Goal: Find contact information: Find contact information

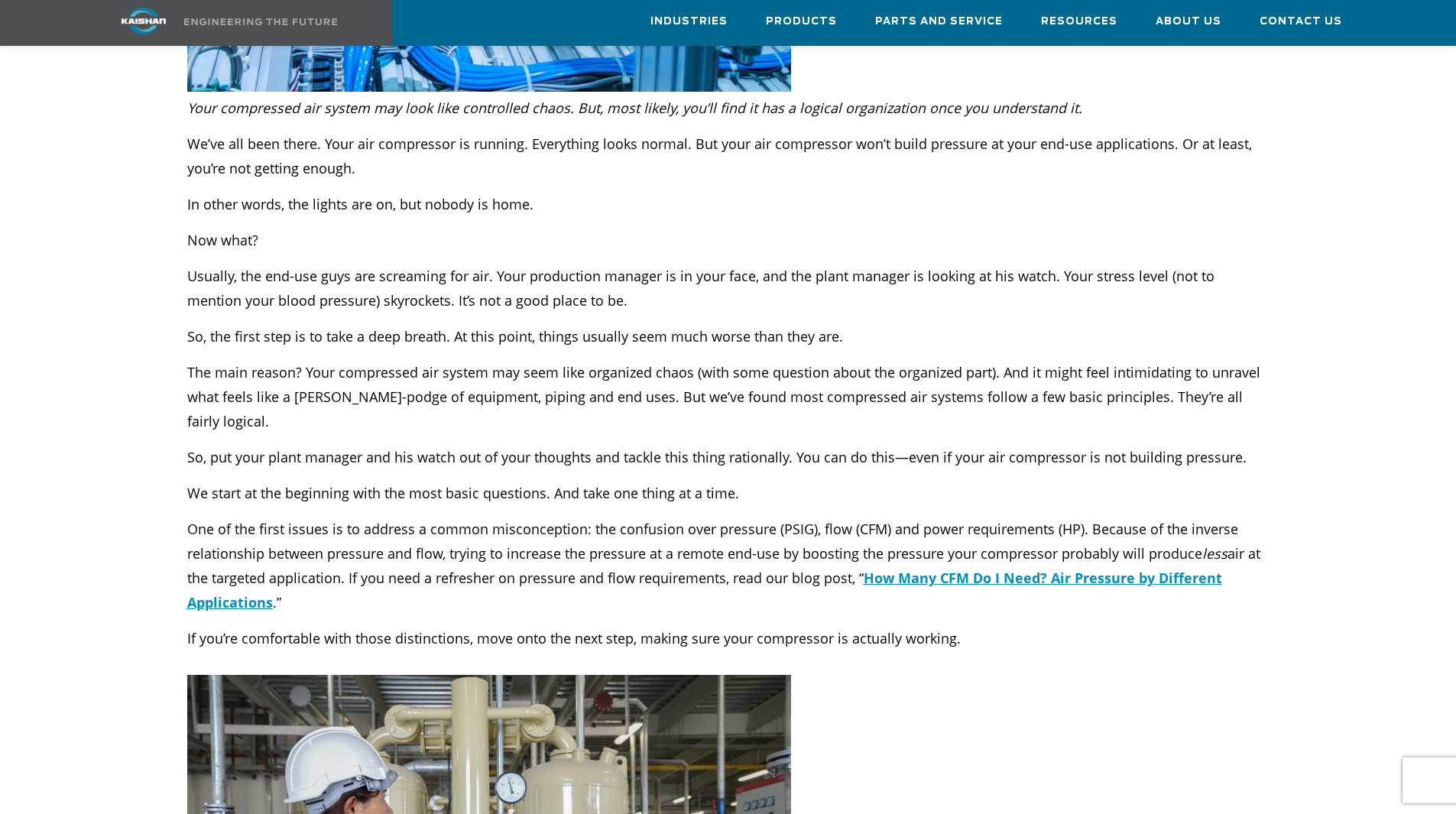
scroll to position [611, 0]
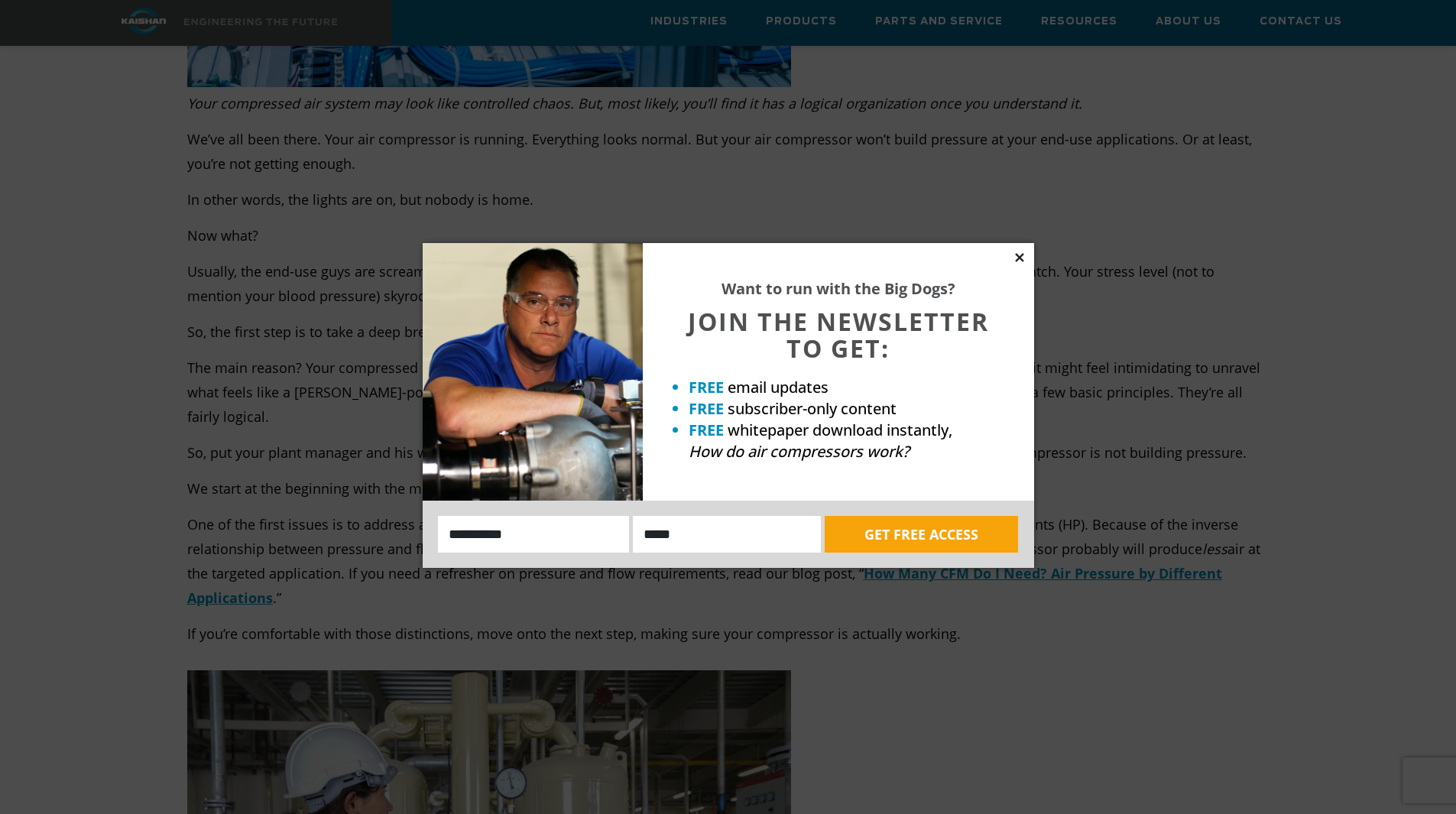
click at [1017, 252] on icon at bounding box center [1019, 257] width 13 height 13
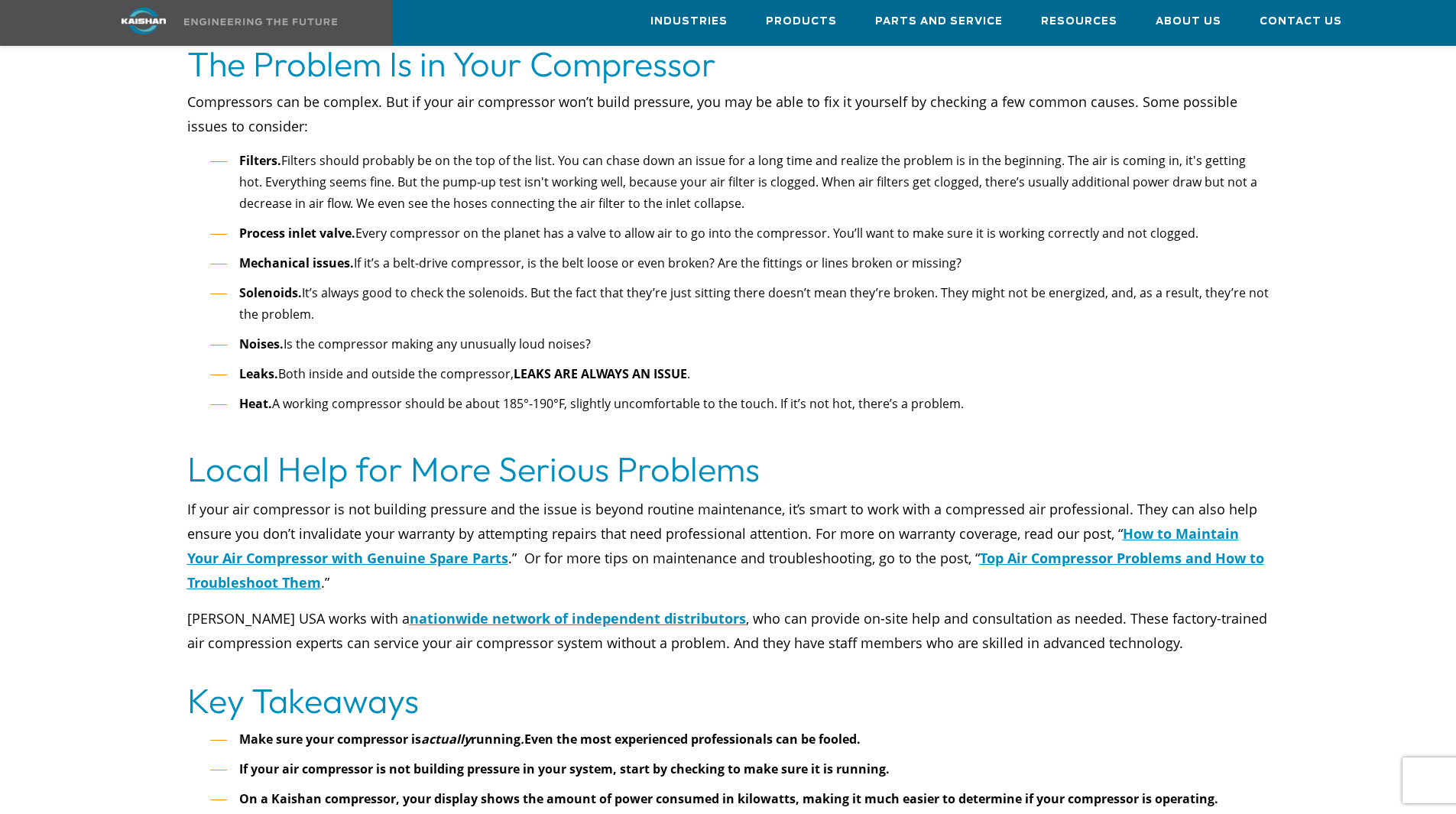
scroll to position [4660, 0]
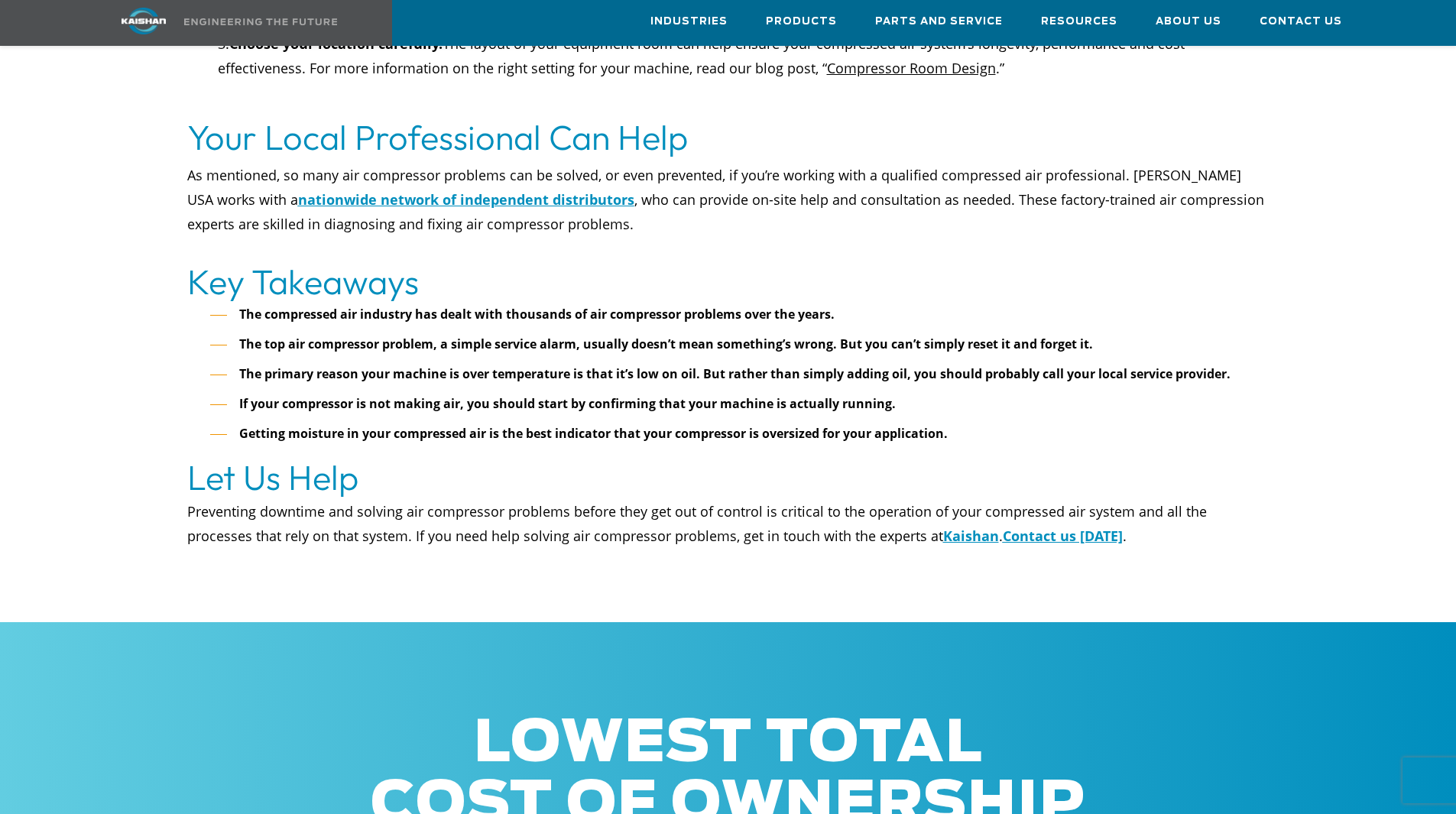
scroll to position [5843, 0]
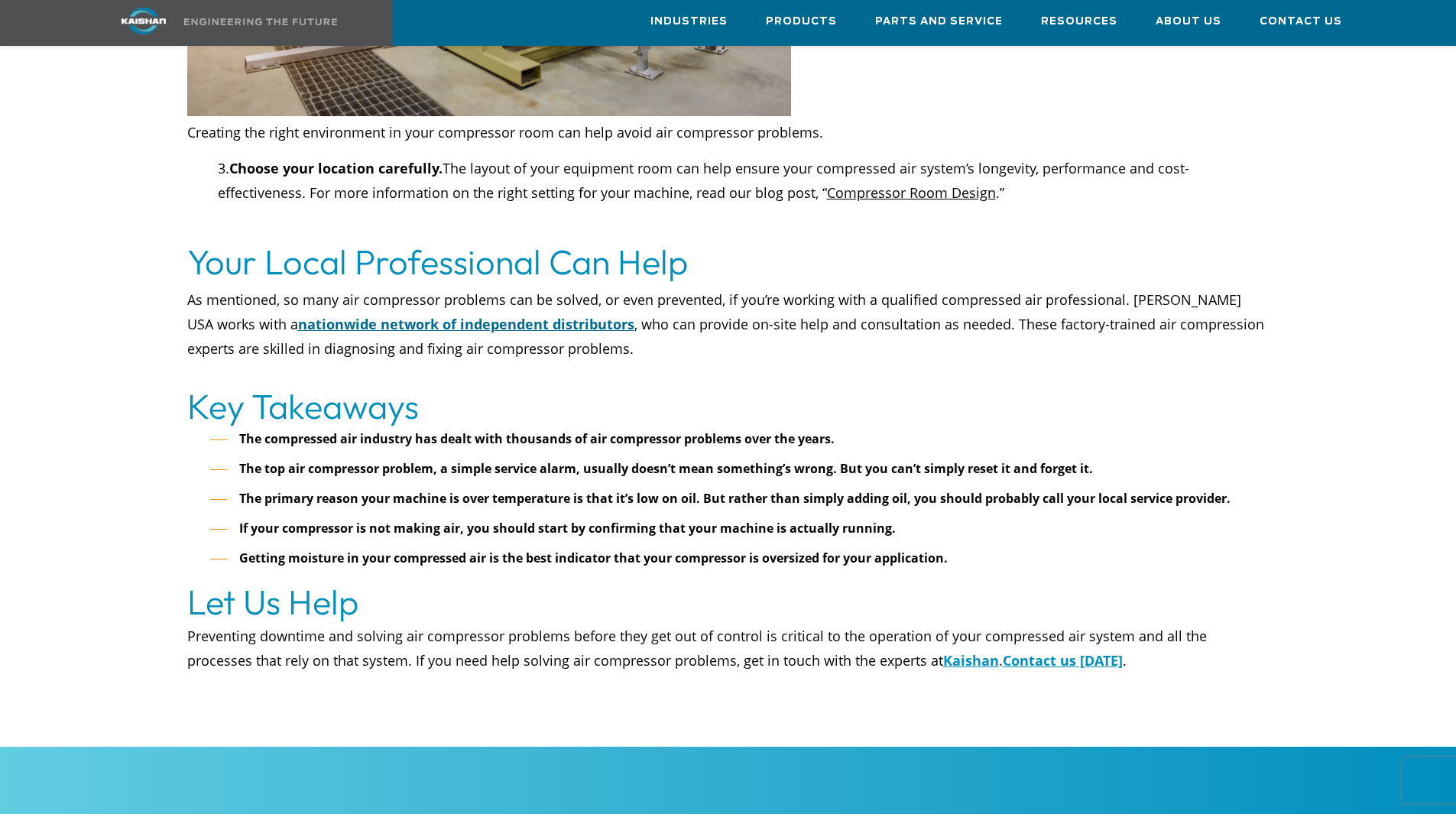
click at [491, 314] on u "nationwide network of independent distributors" at bounding box center [466, 323] width 337 height 18
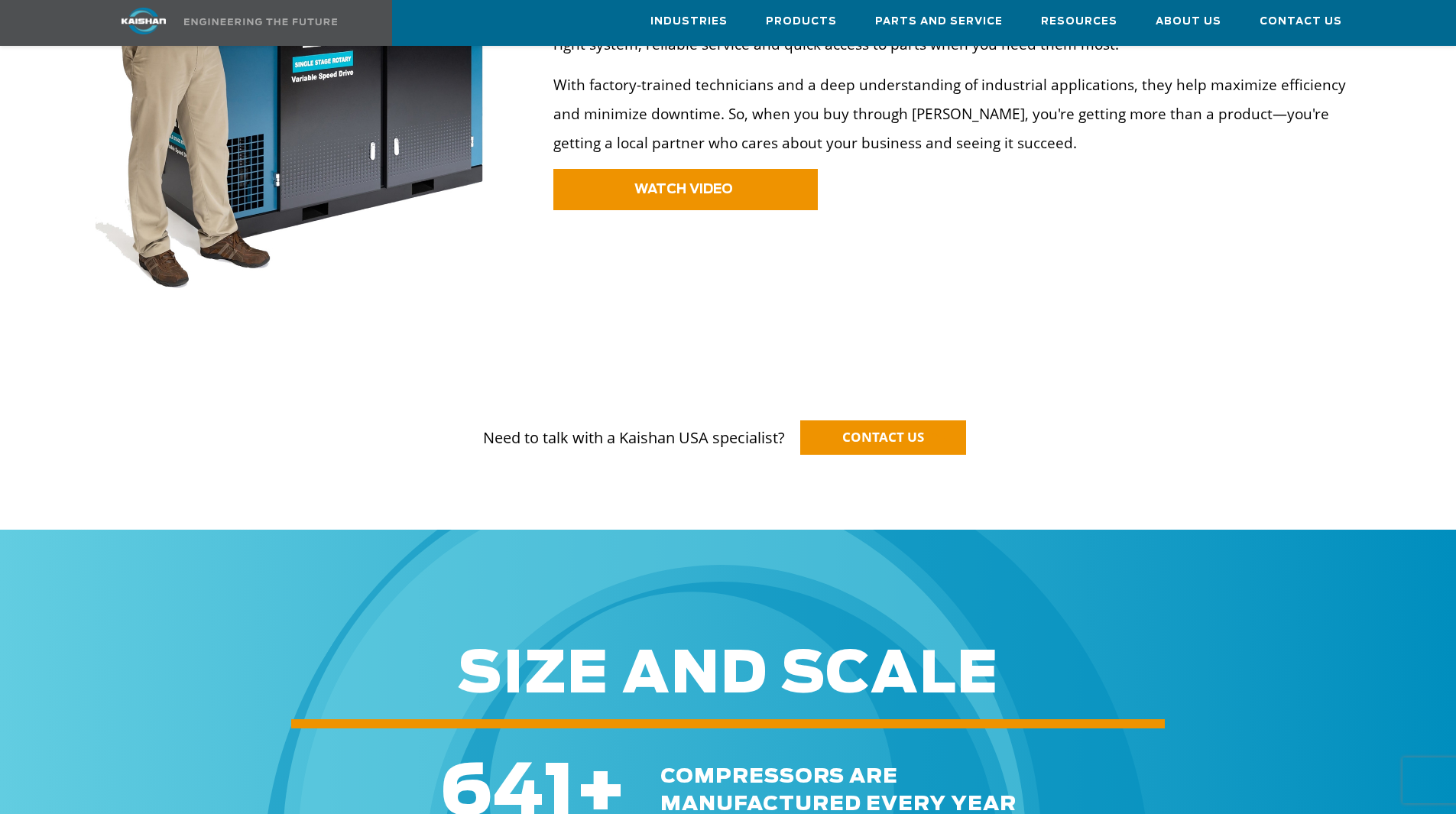
scroll to position [1222, 0]
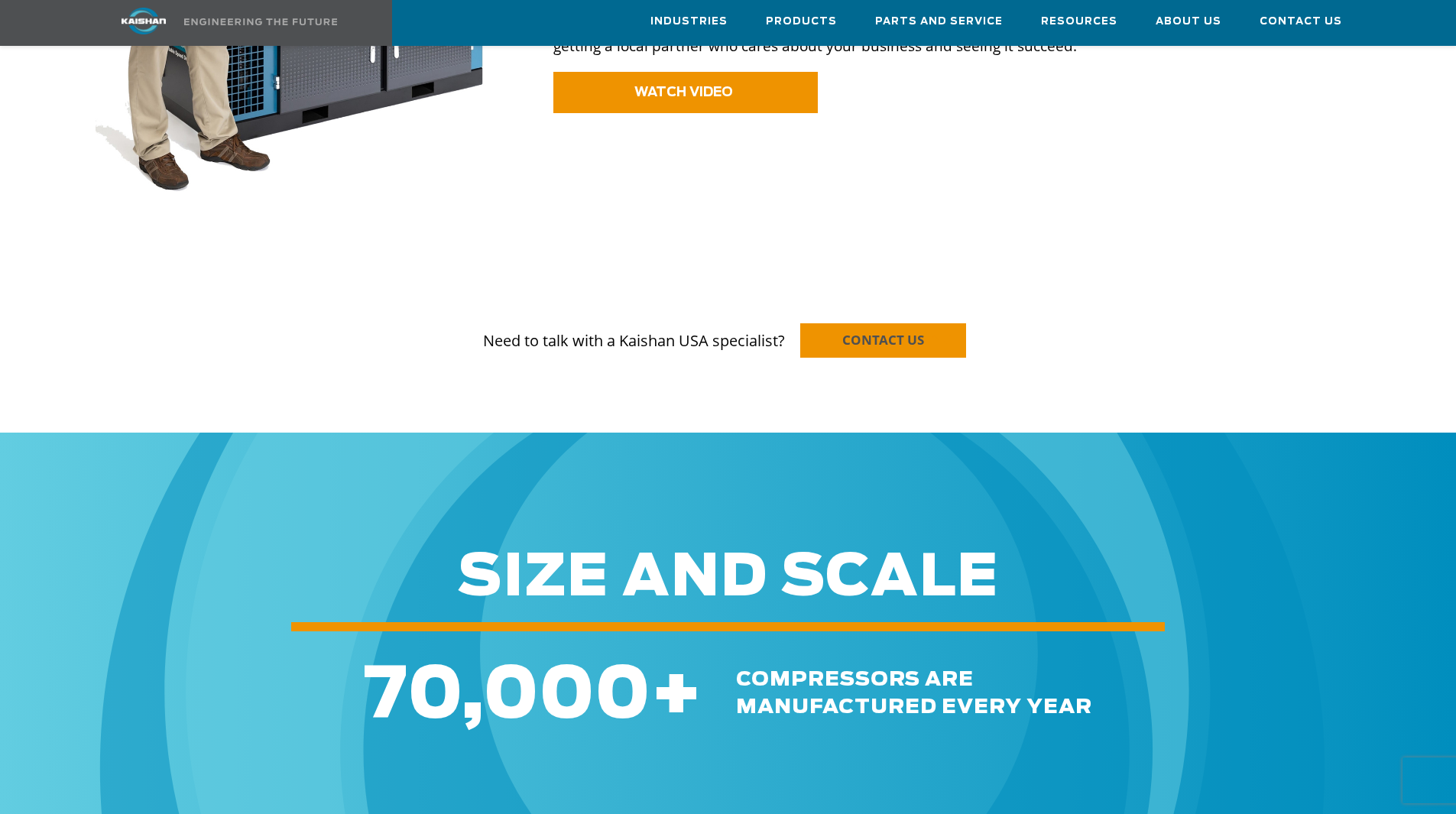
click at [904, 331] on span "CONTACT US" at bounding box center [883, 340] width 82 height 17
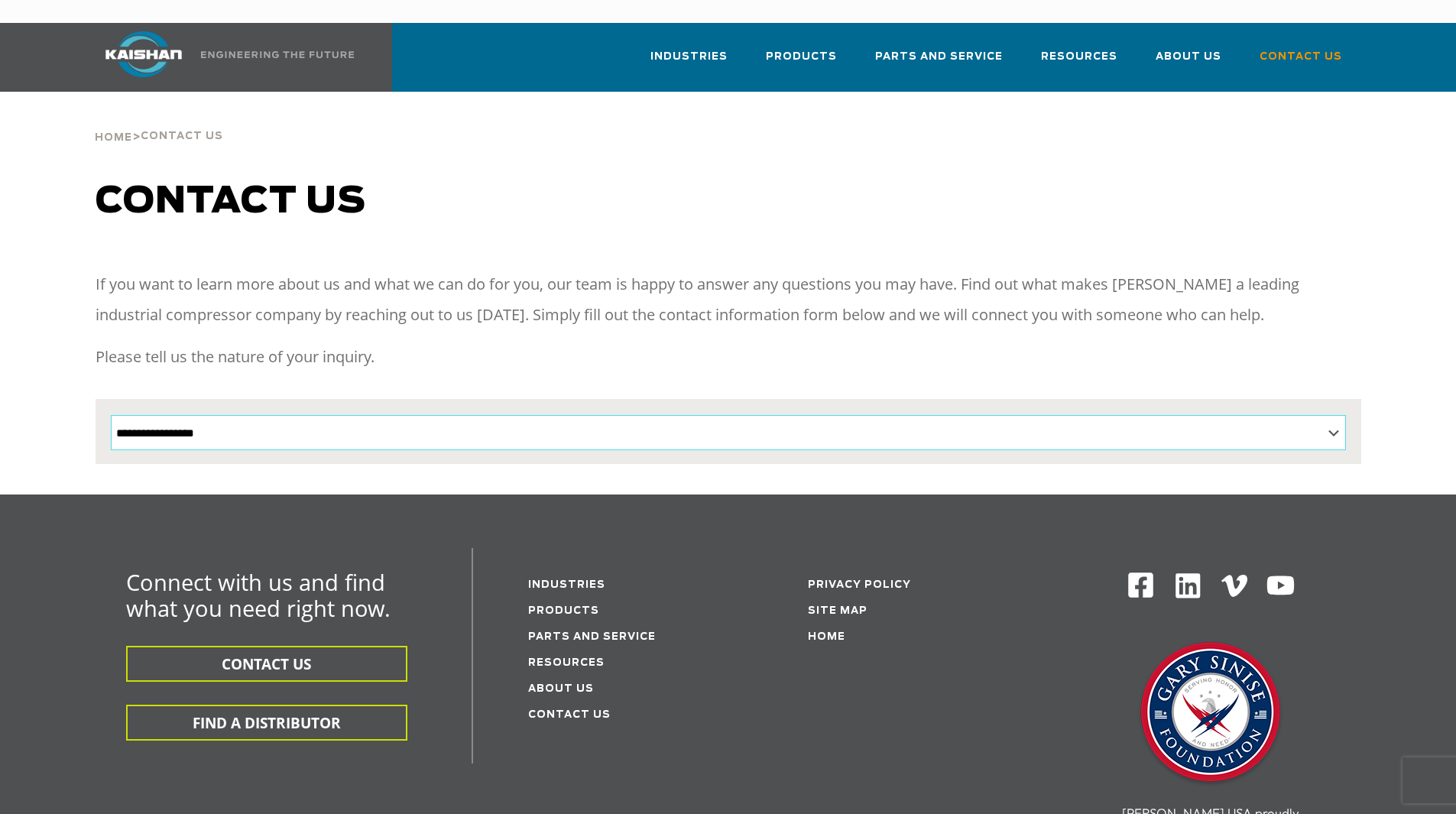
click at [1332, 414] on select "**********" at bounding box center [728, 432] width 1235 height 35
